Goal: Task Accomplishment & Management: Complete application form

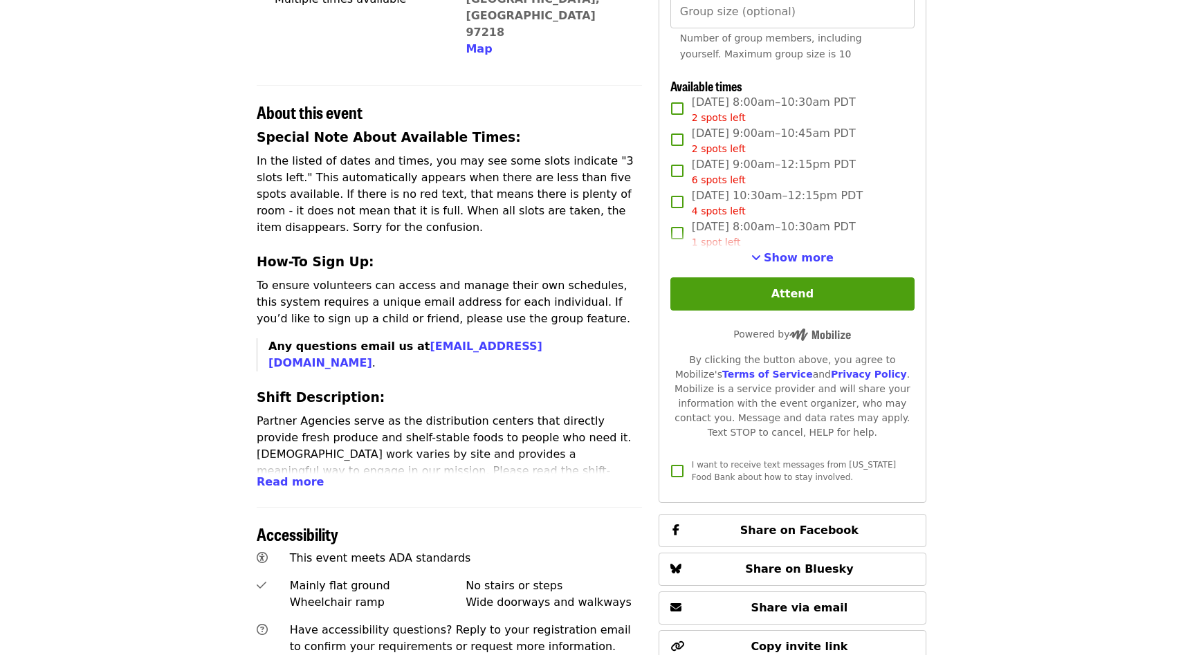
scroll to position [421, 0]
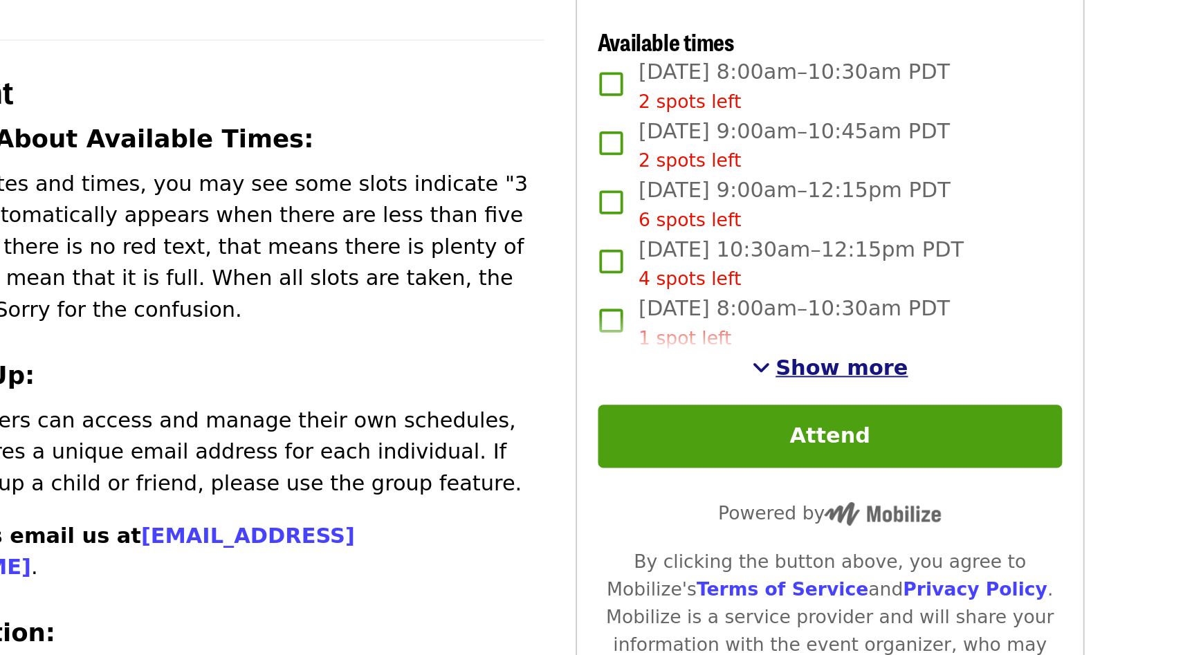
click at [760, 255] on span "See more timeslots" at bounding box center [756, 257] width 10 height 11
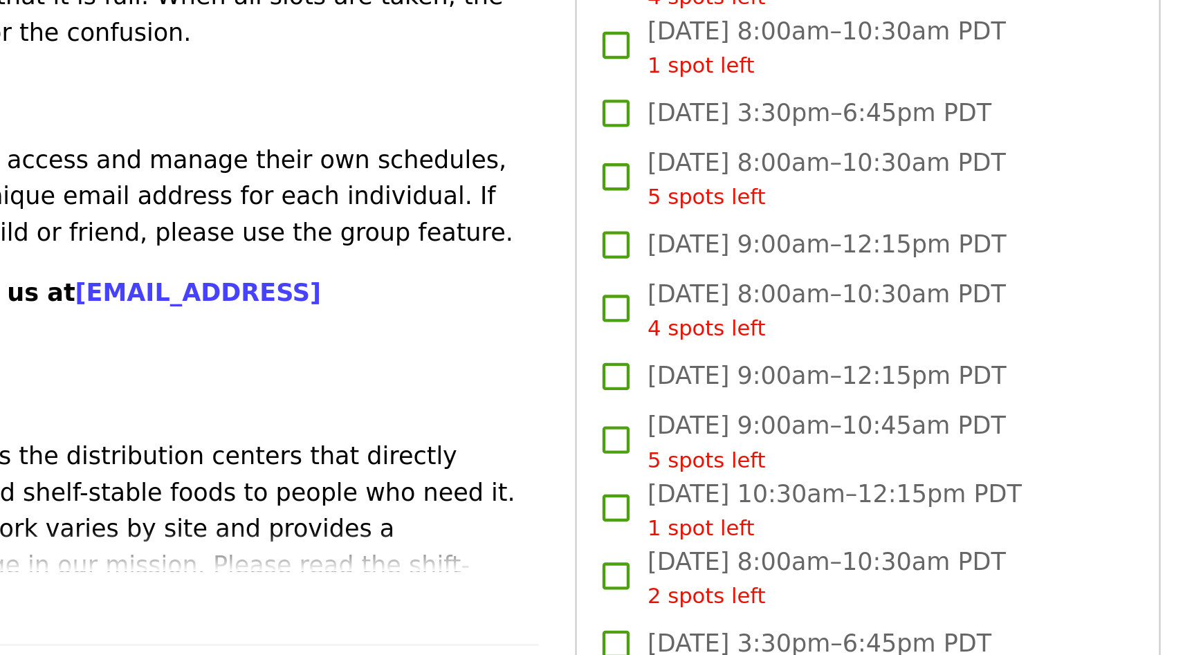
drag, startPoint x: 650, startPoint y: 233, endPoint x: 633, endPoint y: 259, distance: 30.5
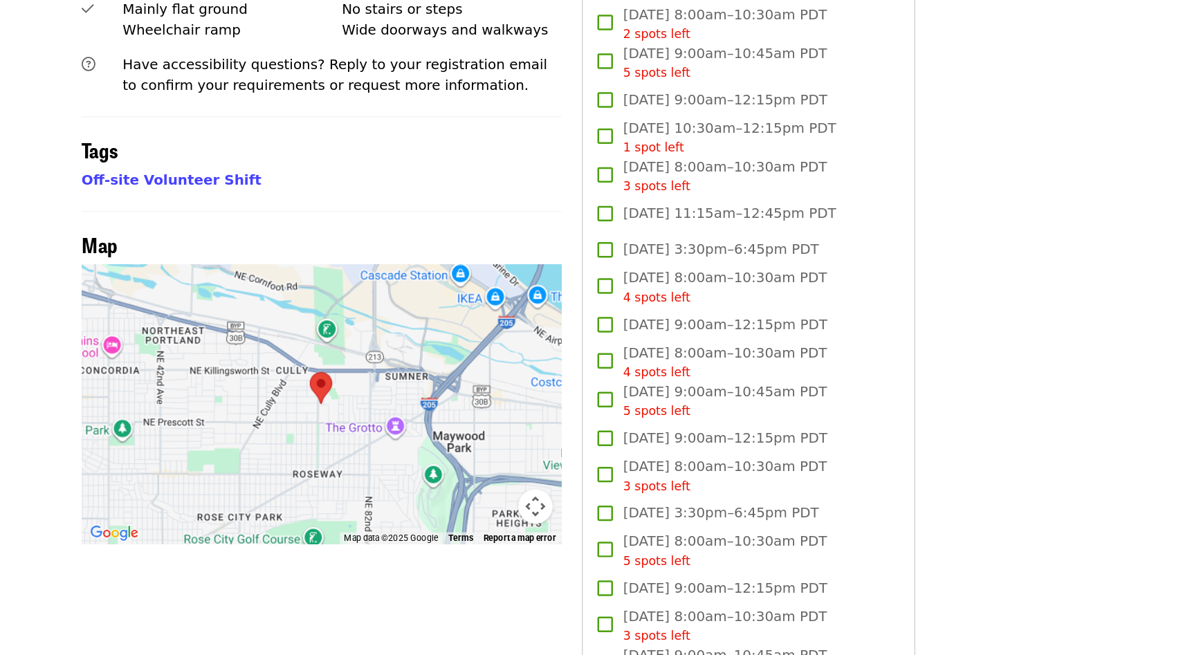
scroll to position [877, 0]
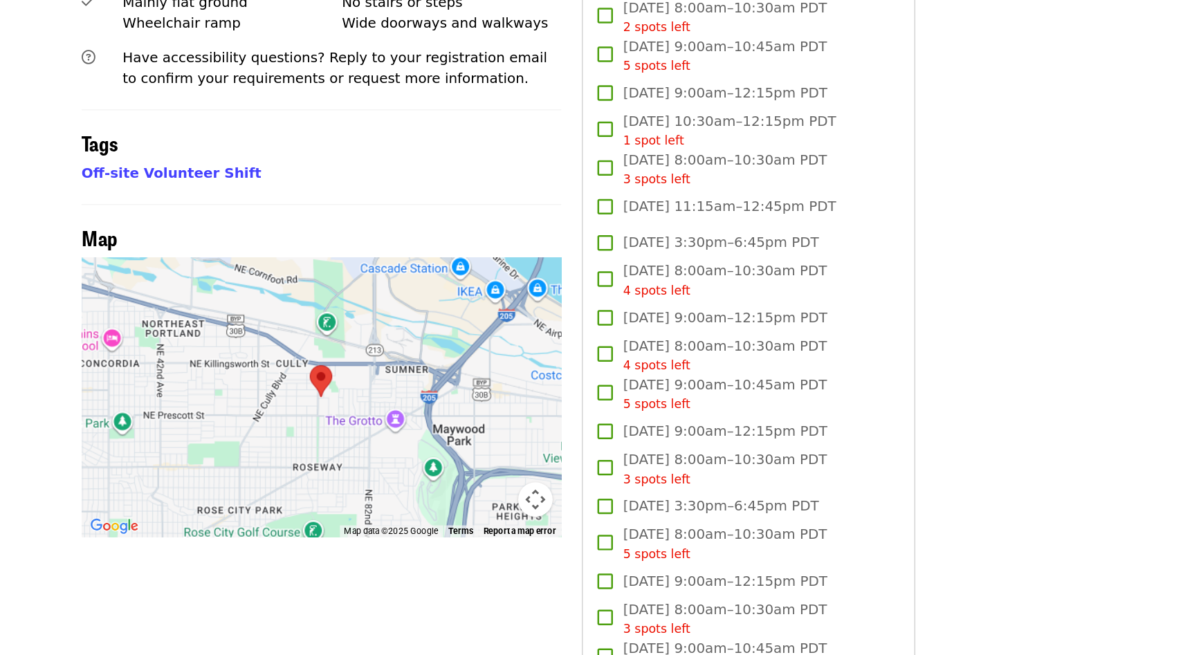
click at [440, 422] on area at bounding box center [440, 422] width 0 height 0
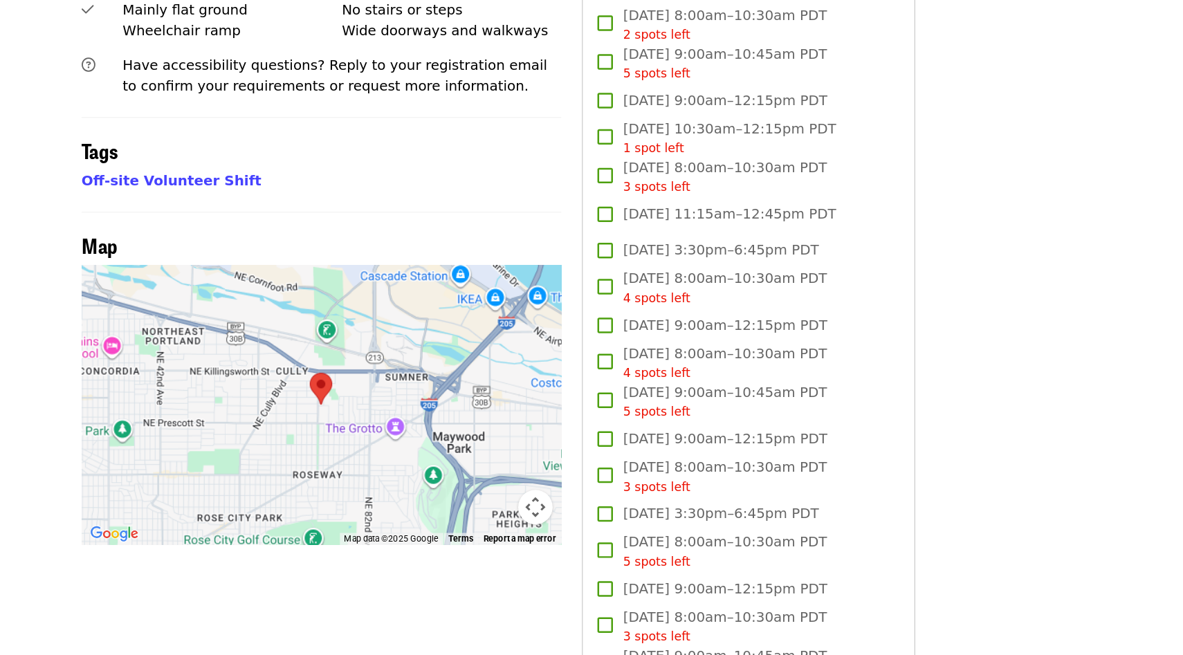
scroll to position [0, 0]
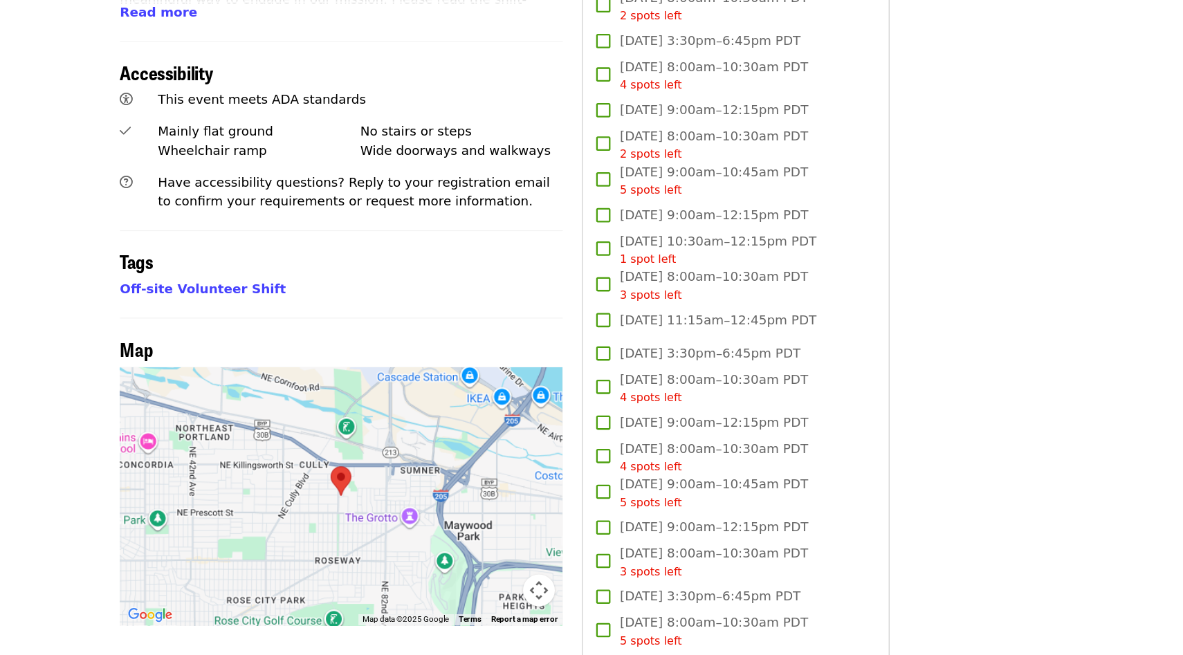
scroll to position [832, 0]
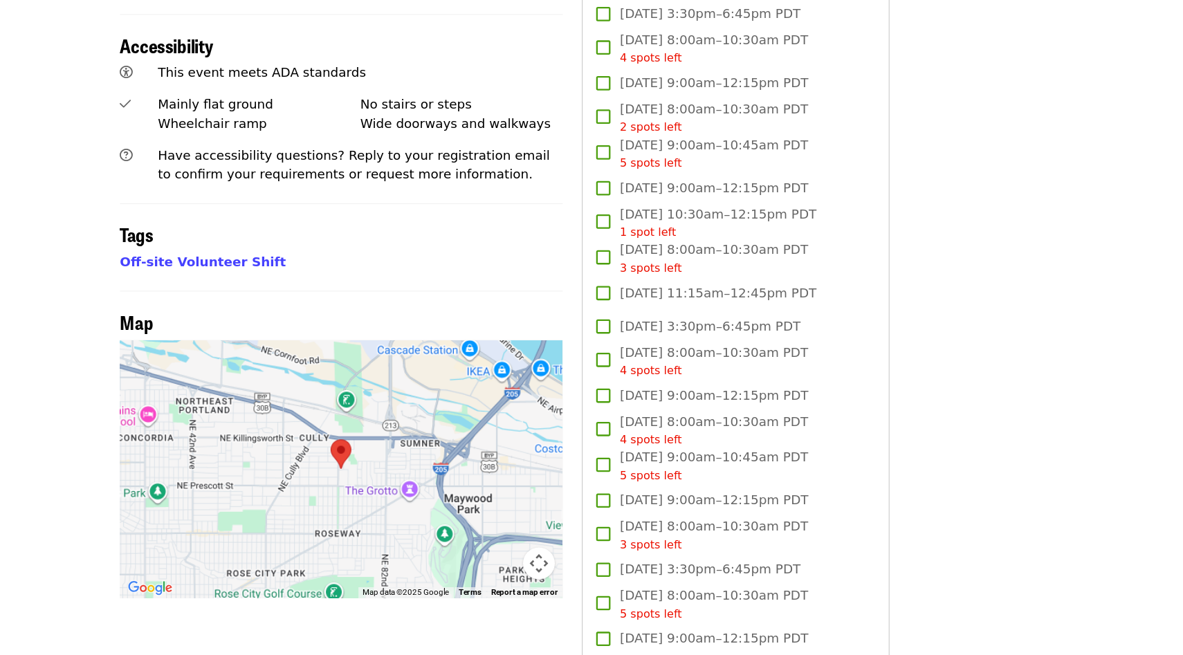
click at [611, 561] on button "Map camera controls" at bounding box center [621, 575] width 28 height 28
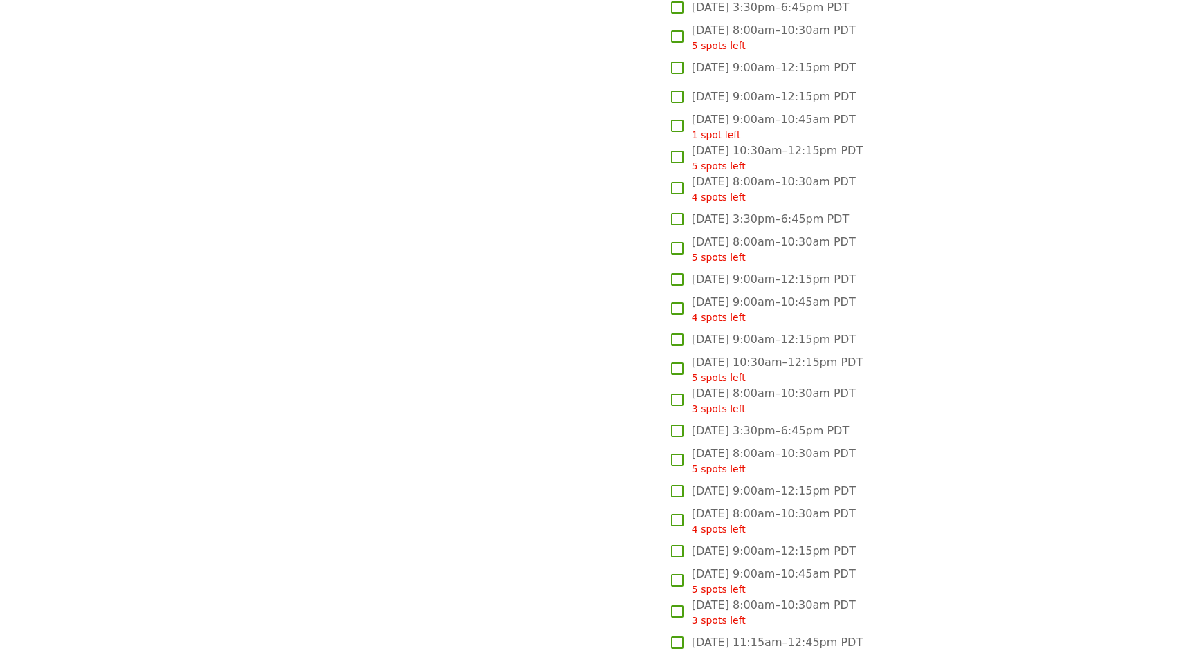
scroll to position [1648, 0]
